Goal: Information Seeking & Learning: Learn about a topic

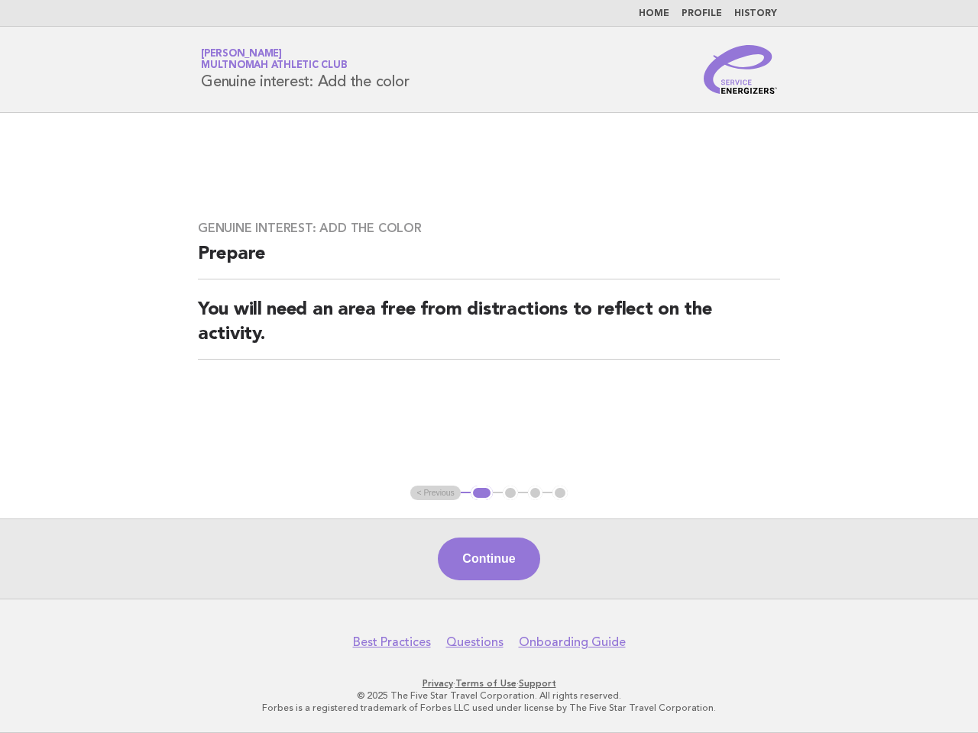
click at [489, 367] on div "Genuine interest: Add the color Prepare You will need an area free from distrac…" at bounding box center [489, 299] width 619 height 194
